Goal: Information Seeking & Learning: Check status

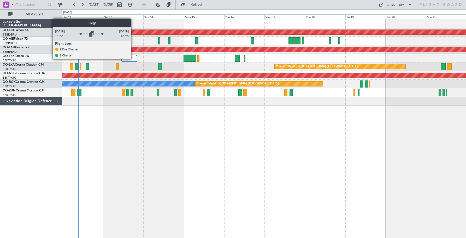
click at [133, 59] on img at bounding box center [131, 58] width 3 height 2
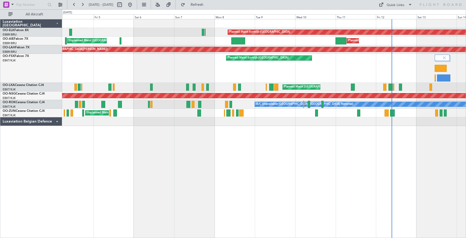
click at [409, 81] on div "Planned Maint Kortrijk-[GEOGRAPHIC_DATA]" at bounding box center [264, 68] width 404 height 29
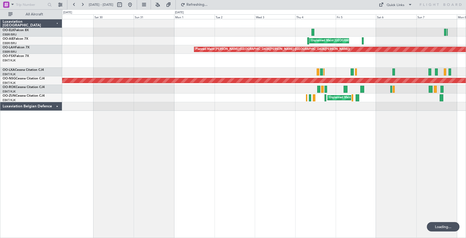
click at [359, 65] on div "Planned Maint Kortrijk-[GEOGRAPHIC_DATA] Unplanned Maint [GEOGRAPHIC_DATA] ([GE…" at bounding box center [264, 64] width 404 height 91
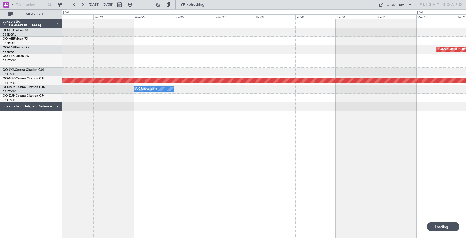
click at [370, 61] on div "Unplanned Maint [GEOGRAPHIC_DATA] ([GEOGRAPHIC_DATA] National) Planned [GEOGRAP…" at bounding box center [264, 64] width 404 height 91
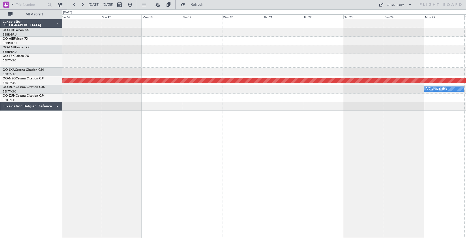
click at [352, 61] on div at bounding box center [264, 61] width 404 height 14
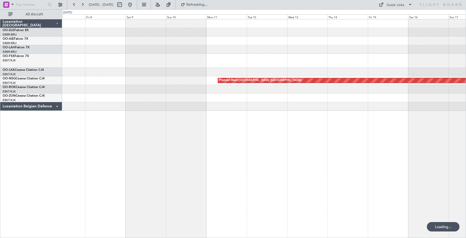
click at [401, 54] on div "Planned Maint [GEOGRAPHIC_DATA] ([GEOGRAPHIC_DATA])" at bounding box center [264, 64] width 404 height 91
click at [401, 52] on div "Planned Maint [GEOGRAPHIC_DATA] ([GEOGRAPHIC_DATA])" at bounding box center [264, 64] width 404 height 91
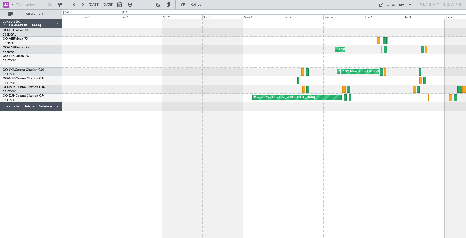
click at [407, 49] on div "Planned Maint [GEOGRAPHIC_DATA] ([GEOGRAPHIC_DATA] National) AOG Maint [GEOGRAP…" at bounding box center [264, 64] width 404 height 91
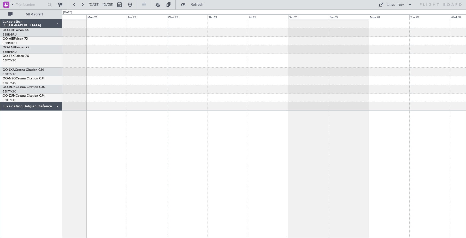
click at [445, 51] on div at bounding box center [264, 64] width 404 height 91
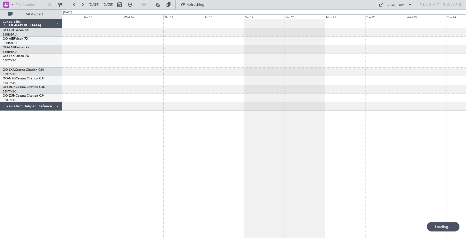
click at [297, 64] on div at bounding box center [264, 61] width 404 height 14
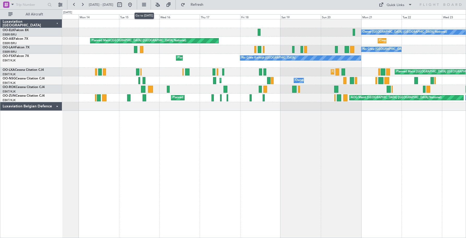
drag, startPoint x: 142, startPoint y: 5, endPoint x: 149, endPoint y: 13, distance: 10.0
click at [134, 5] on button at bounding box center [130, 5] width 8 height 8
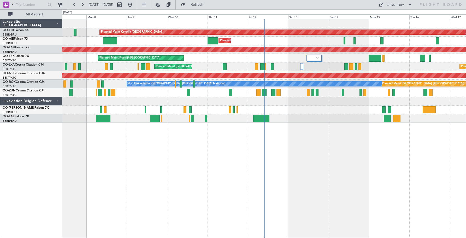
click at [57, 99] on div "Luxaviation Belgian Defence" at bounding box center [31, 101] width 62 height 9
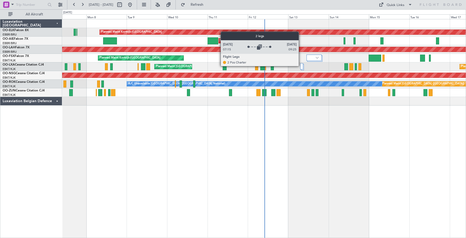
click at [301, 66] on div at bounding box center [301, 66] width 3 height 6
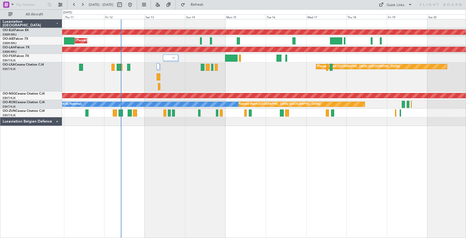
click at [259, 77] on div "Planned Maint [GEOGRAPHIC_DATA] ([GEOGRAPHIC_DATA]) Planned Maint [GEOGRAPHIC_D…" at bounding box center [264, 76] width 404 height 29
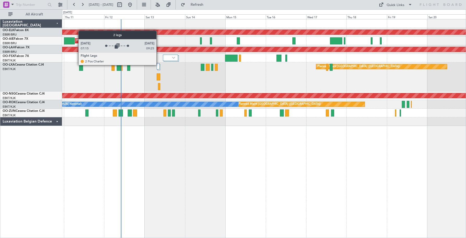
click at [159, 65] on div at bounding box center [158, 66] width 3 height 6
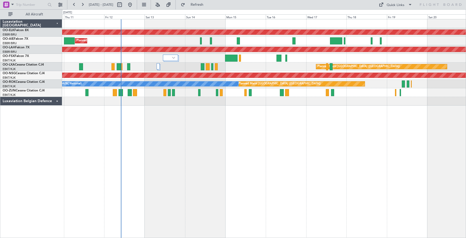
click at [57, 100] on div "Luxaviation Belgian Defence" at bounding box center [31, 101] width 62 height 9
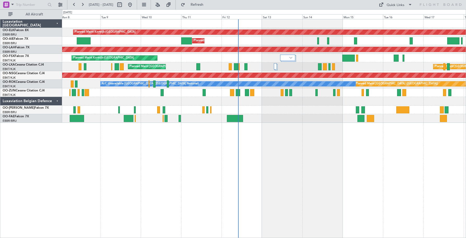
click at [219, 114] on div "Planned Maint Kortrijk-[GEOGRAPHIC_DATA] Planned Maint [GEOGRAPHIC_DATA] ([GEOG…" at bounding box center [264, 70] width 404 height 103
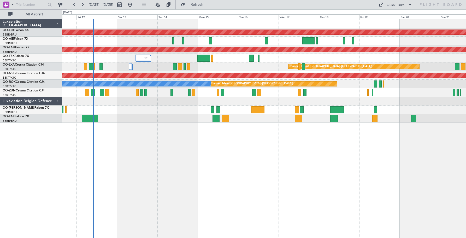
click at [177, 57] on div "Planned Maint Kortrijk-[GEOGRAPHIC_DATA] Planned Maint [GEOGRAPHIC_DATA] ([GEOG…" at bounding box center [264, 70] width 404 height 103
